Goal: Information Seeking & Learning: Learn about a topic

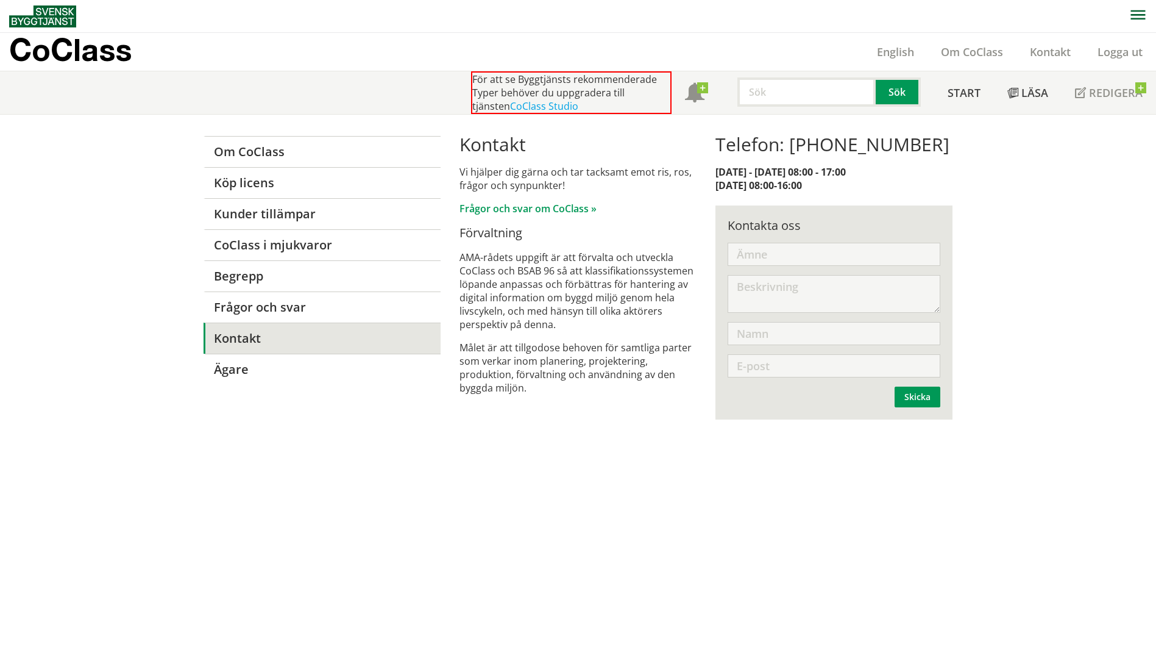
click at [266, 155] on link "Om CoClass" at bounding box center [322, 151] width 237 height 31
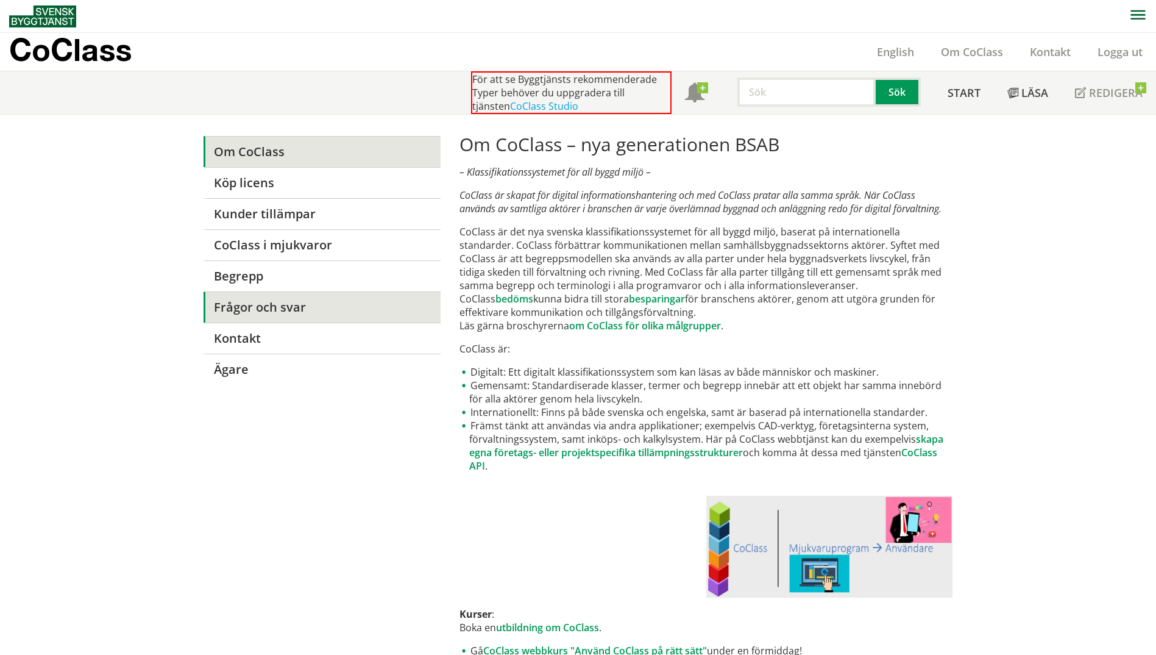
click at [239, 305] on link "Frågor och svar" at bounding box center [322, 306] width 237 height 31
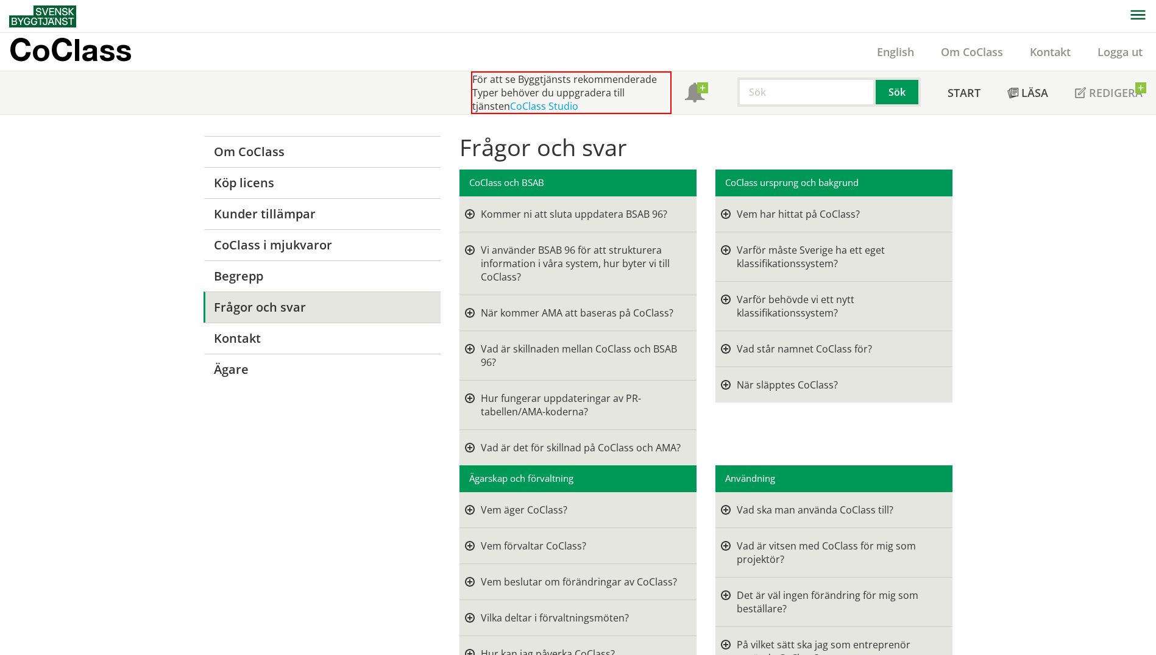
click at [468, 216] on div at bounding box center [470, 213] width 10 height 13
